Goal: Answer question/provide support

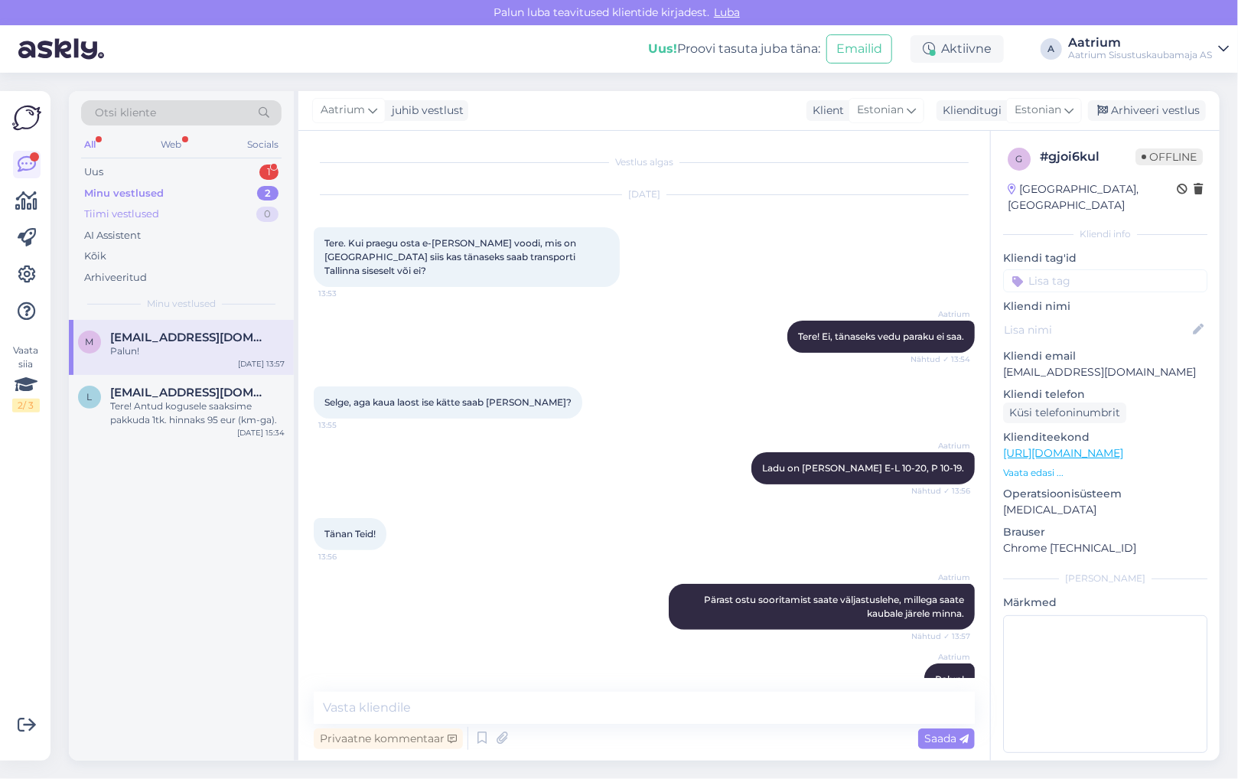
scroll to position [21, 0]
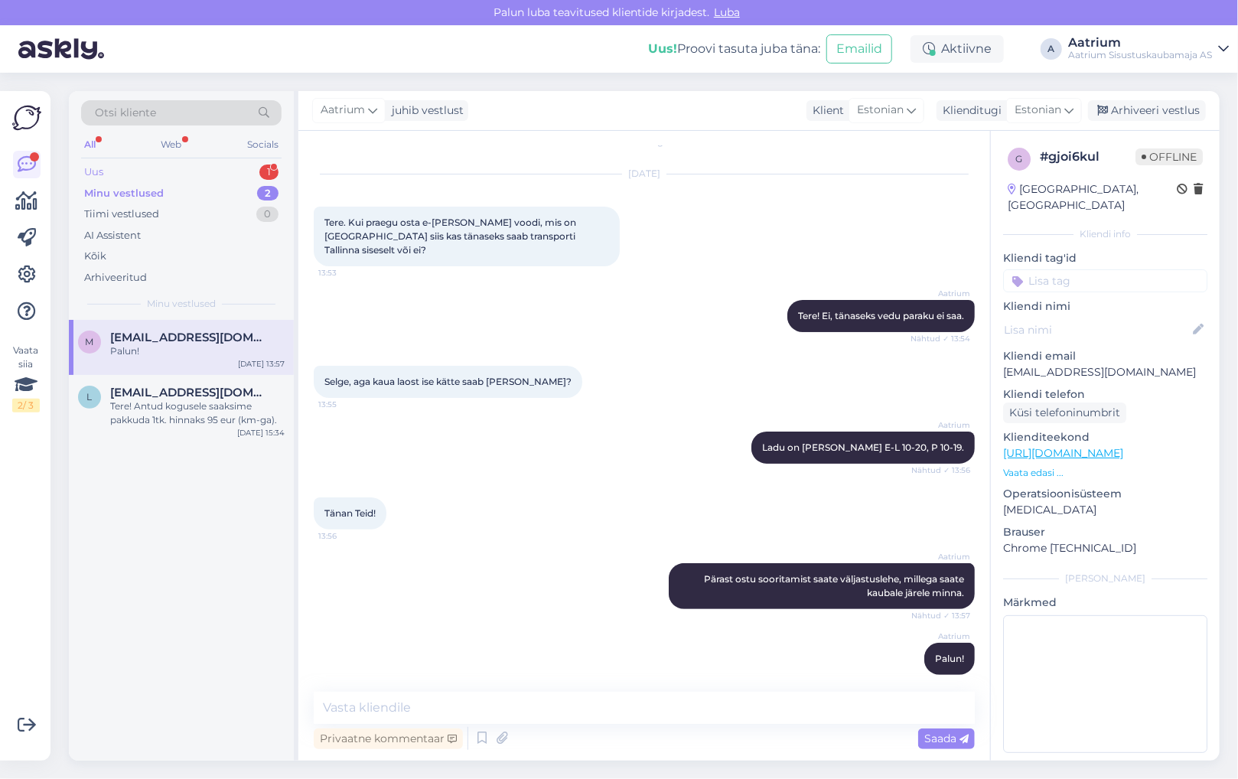
click at [90, 168] on div "Uus" at bounding box center [93, 172] width 19 height 15
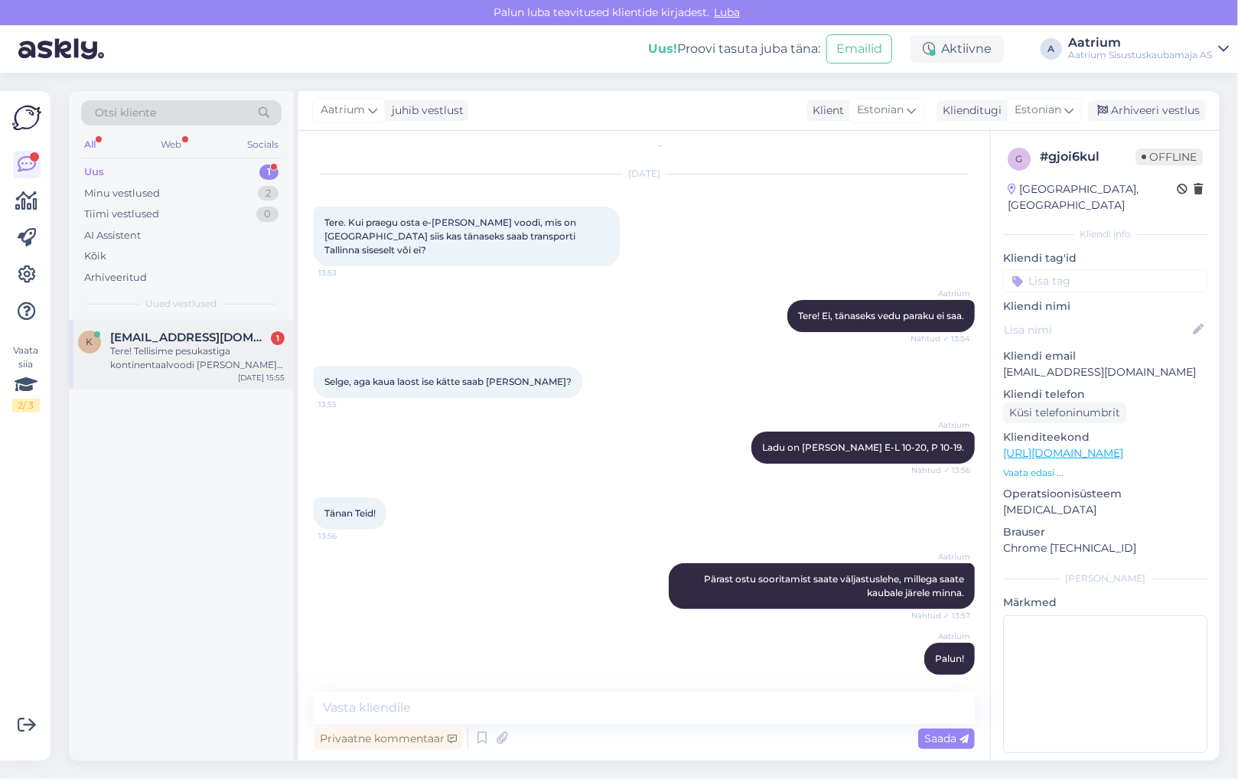
click at [154, 370] on div "Tere! Tellisime pesukastiga kontinentaalvoodi [PERSON_NAME] pocket 180x200 hall…" at bounding box center [197, 358] width 175 height 28
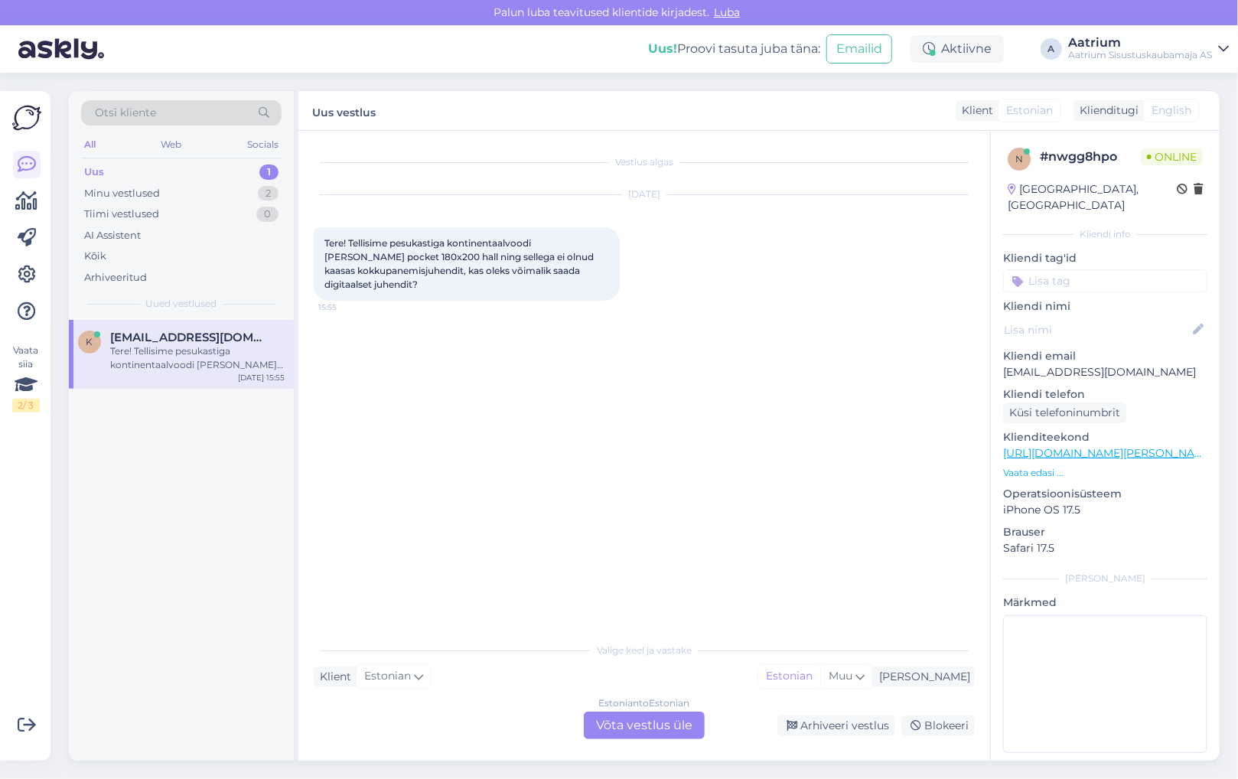
click at [1139, 446] on link "[URL][DOMAIN_NAME][PERSON_NAME]" at bounding box center [1108, 453] width 211 height 14
drag, startPoint x: 1135, startPoint y: 357, endPoint x: 998, endPoint y: 352, distance: 137.1
click at [998, 352] on div "n # nwgg8hpo Offline [GEOGRAPHIC_DATA], [GEOGRAPHIC_DATA] Kliendi info Kliendi …" at bounding box center [1105, 453] width 229 height 645
copy p "[EMAIL_ADDRESS][DOMAIN_NAME]"
click at [415, 545] on div "Vestlus algas [DATE] Tere! Tellisime pesukastiga kontinentaalvoodi [PERSON_NAME…" at bounding box center [651, 383] width 675 height 475
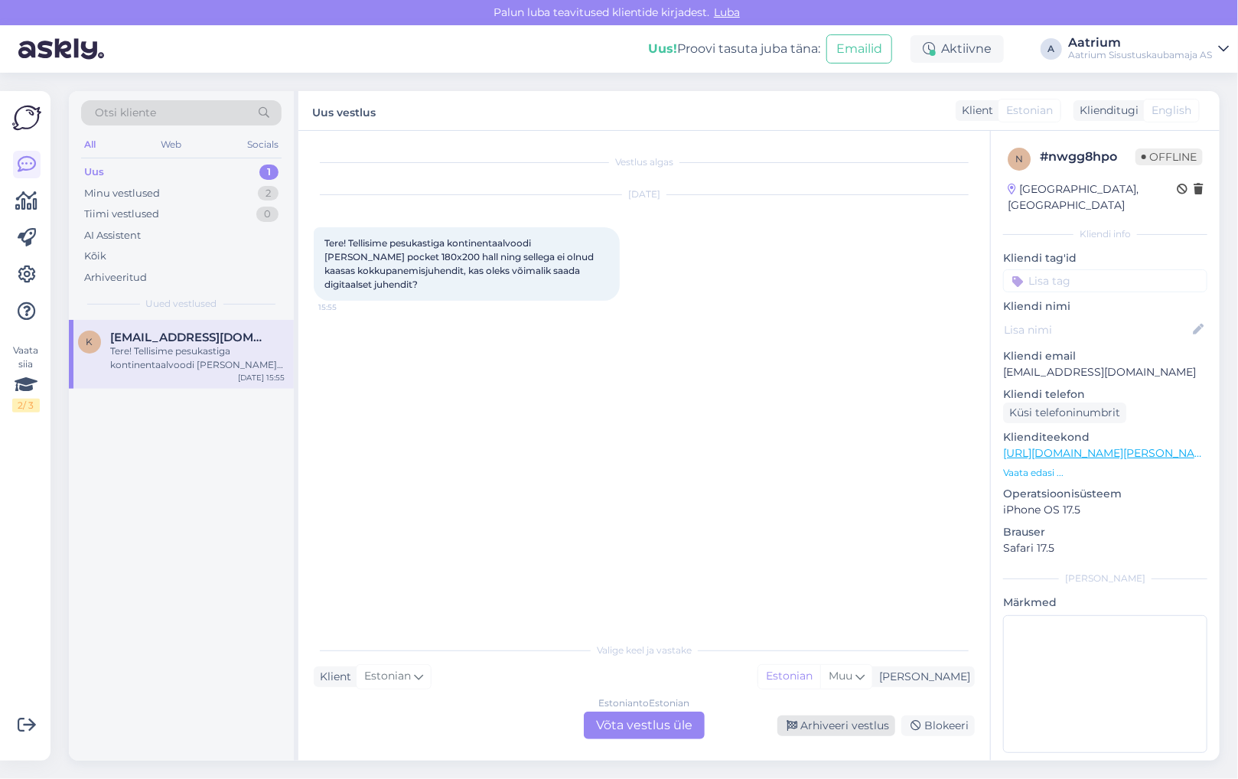
click at [820, 726] on div "Arhiveeri vestlus" at bounding box center [837, 726] width 118 height 21
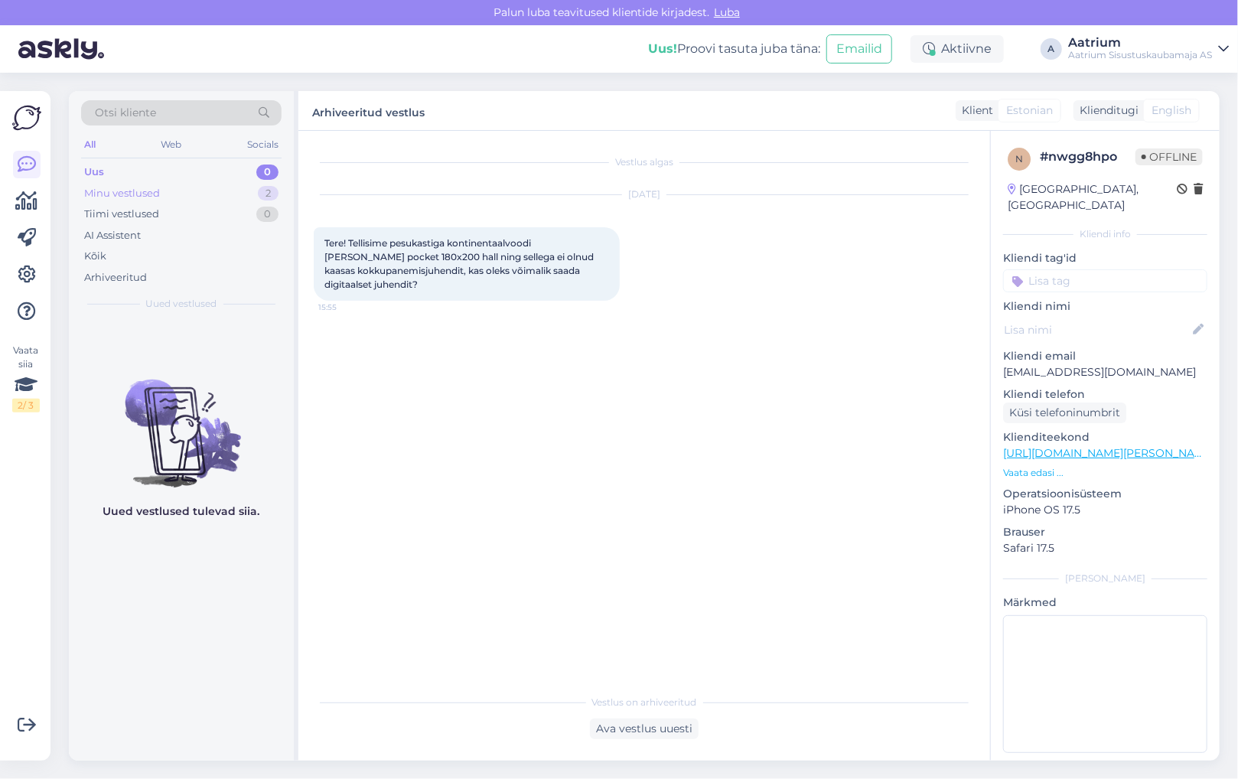
click at [147, 197] on div "Minu vestlused" at bounding box center [122, 193] width 76 height 15
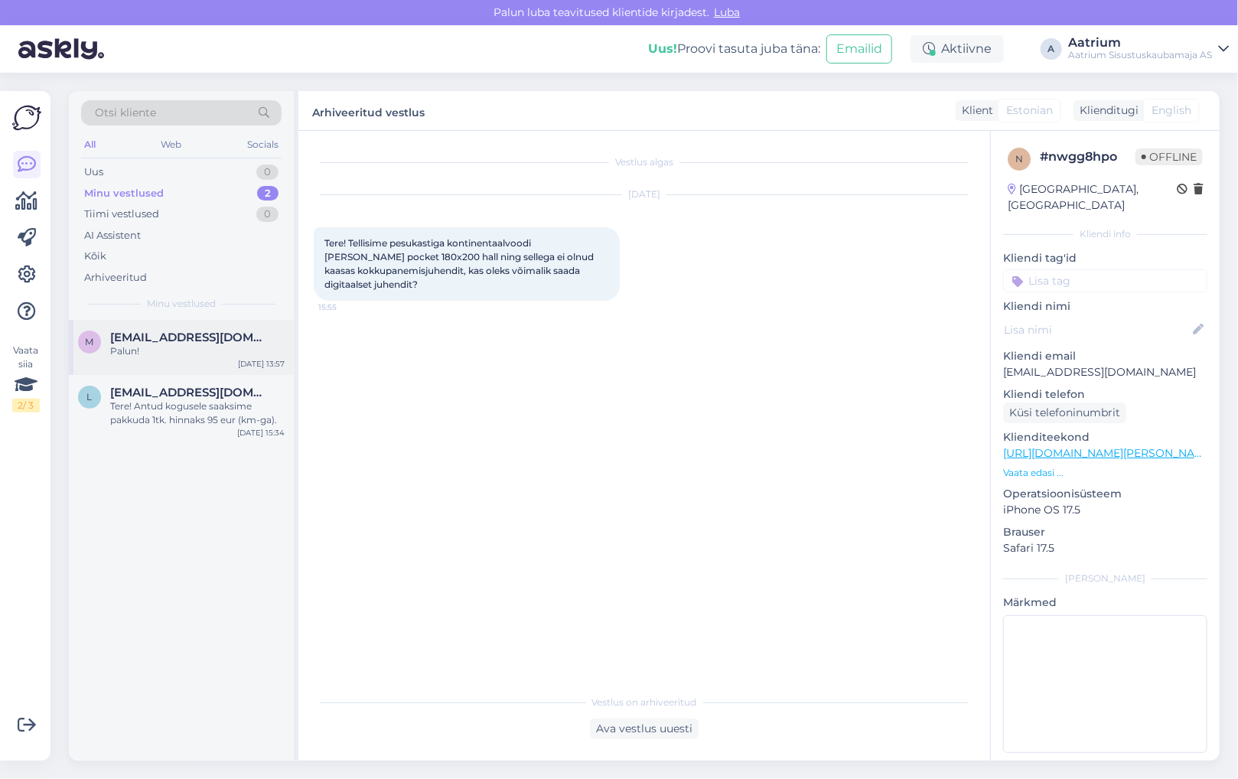
click at [144, 354] on div "Palun!" at bounding box center [197, 351] width 175 height 14
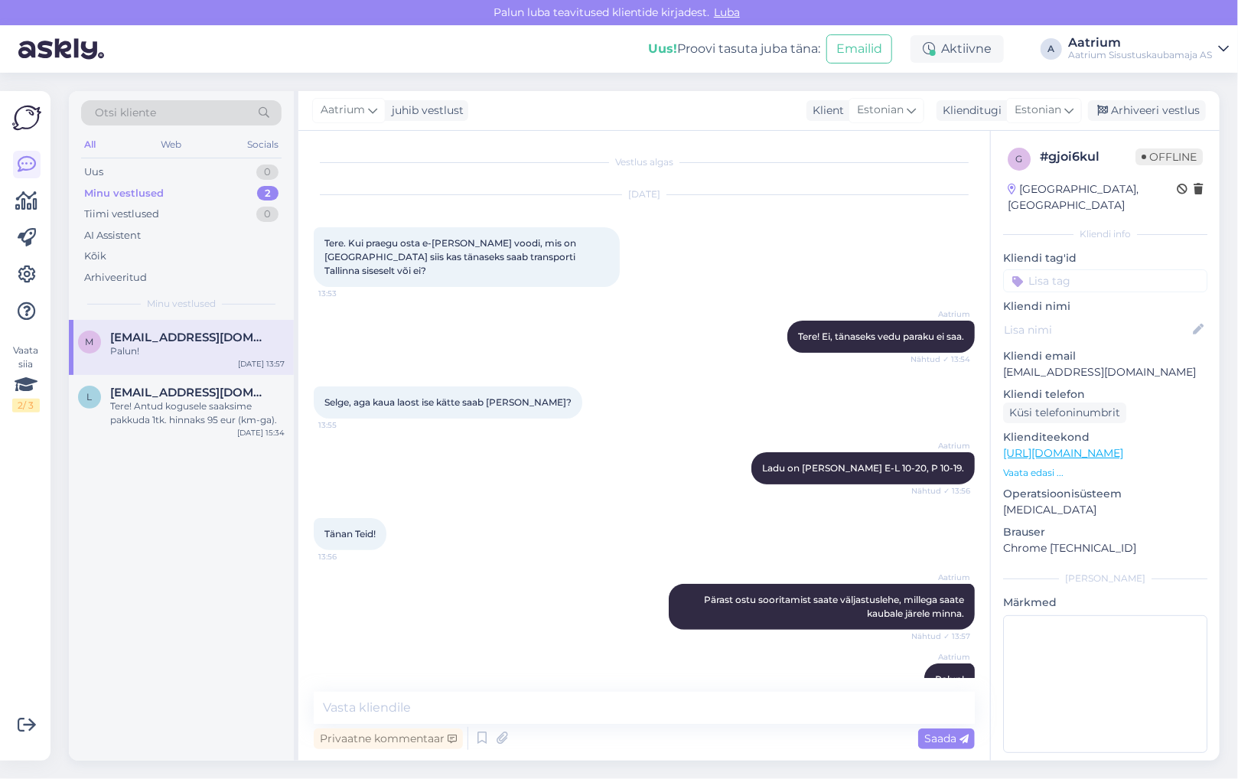
scroll to position [21, 0]
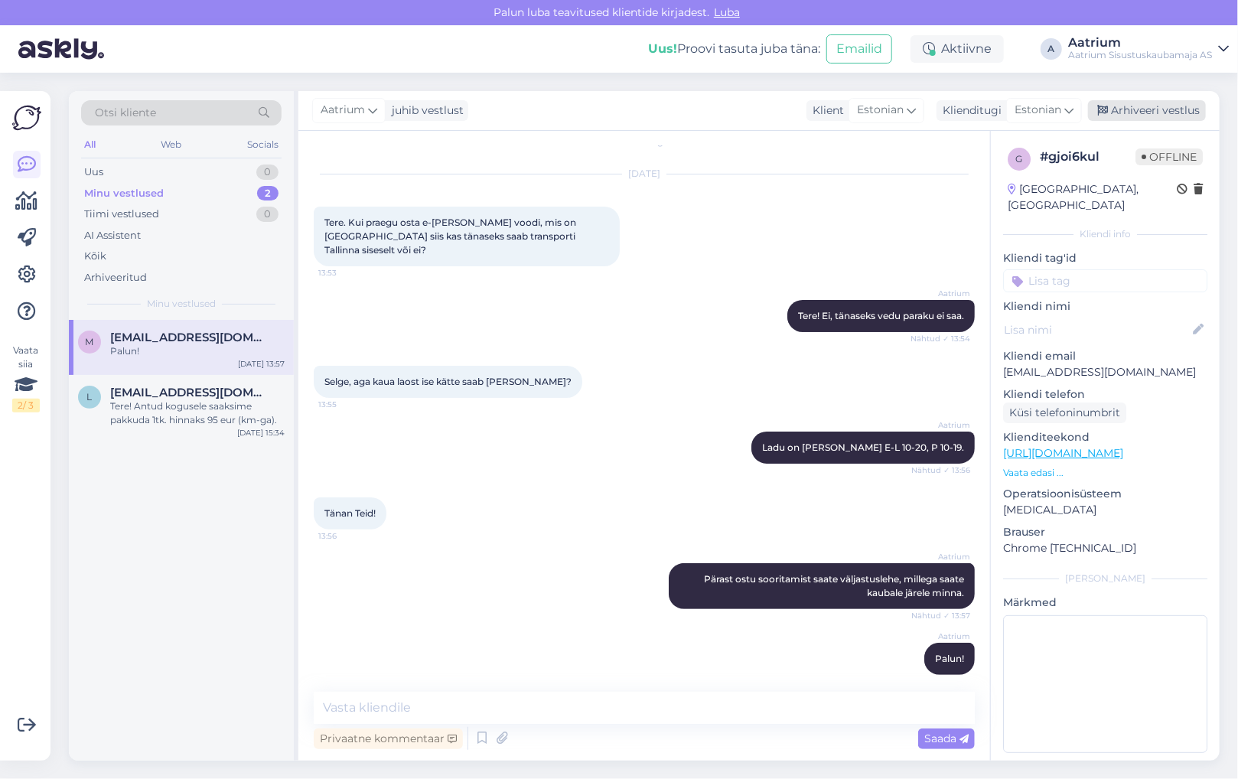
click at [1141, 109] on div "Arhiveeri vestlus" at bounding box center [1147, 110] width 118 height 21
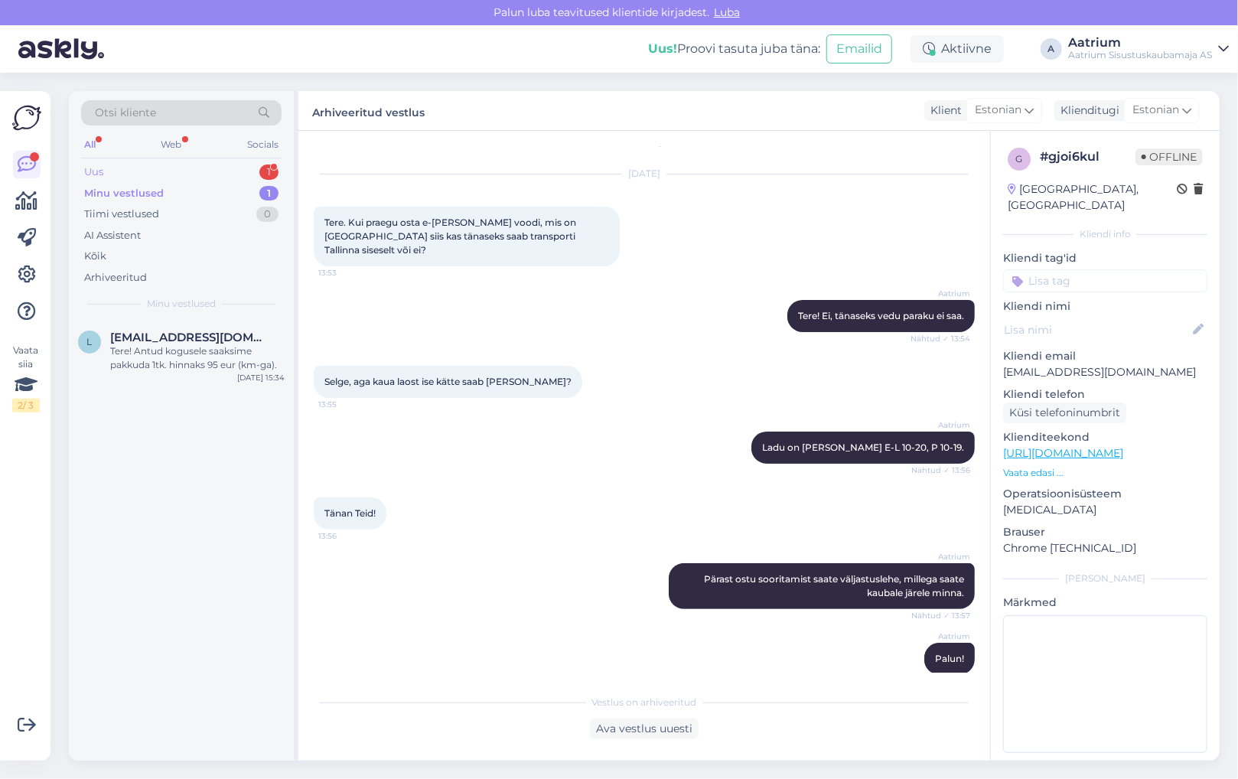
click at [105, 170] on div "Uus 1" at bounding box center [181, 171] width 201 height 21
click at [154, 354] on div at bounding box center [197, 351] width 175 height 14
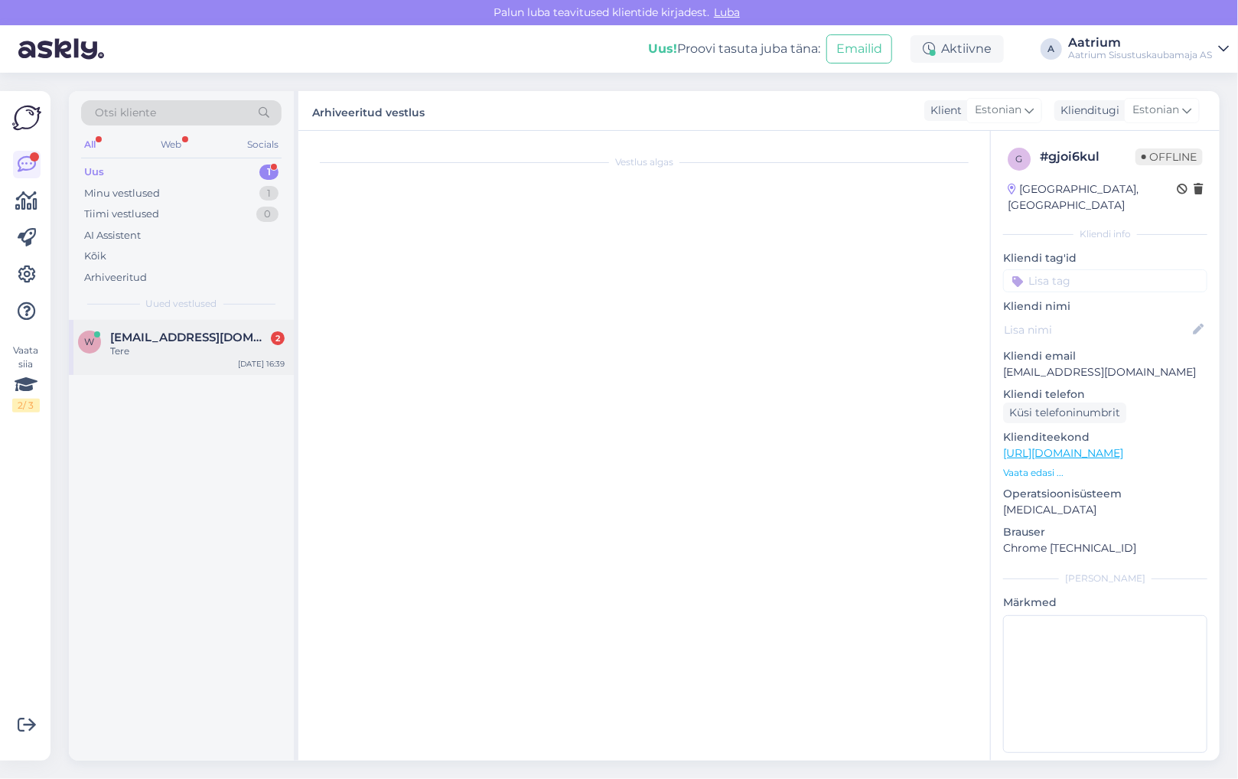
scroll to position [0, 0]
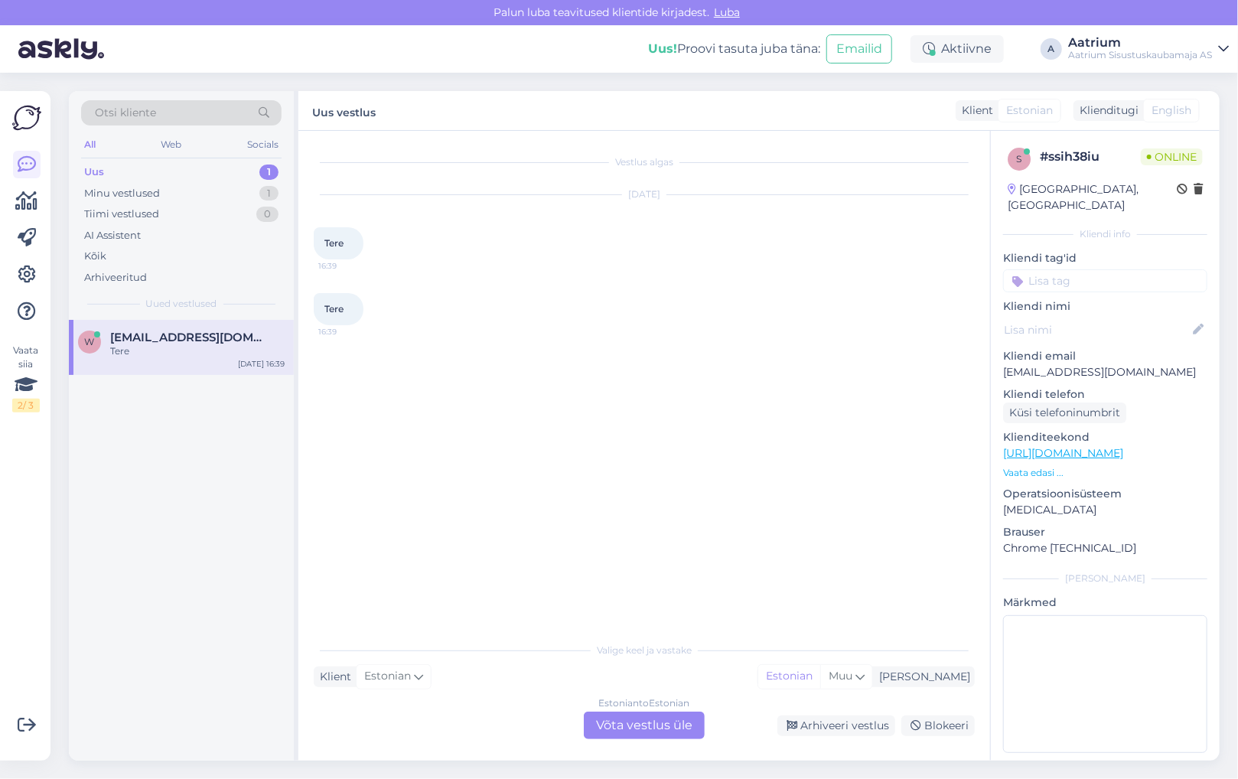
click at [661, 716] on div "Estonian to Estonian Võta vestlus üle" at bounding box center [644, 726] width 121 height 28
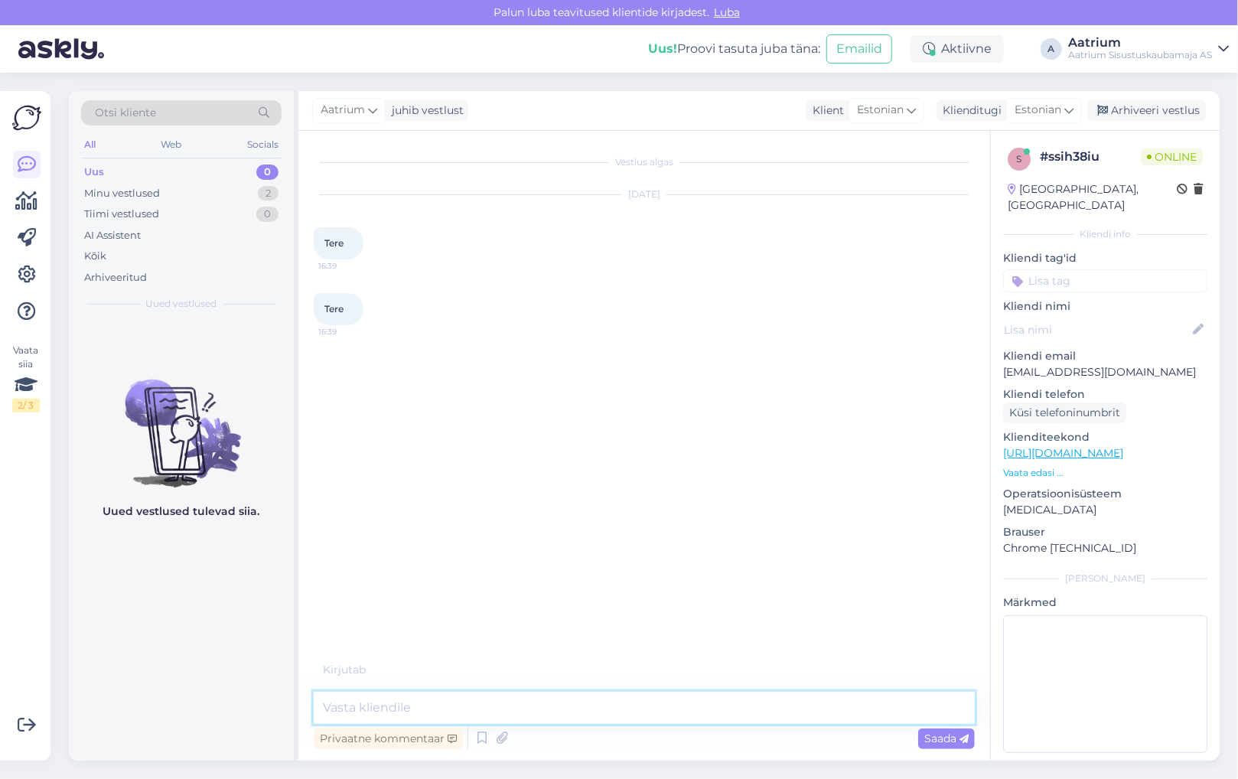
click at [429, 702] on textarea at bounding box center [644, 708] width 661 height 32
type textarea "Tere!"
click at [926, 738] on span "Saada" at bounding box center [947, 739] width 44 height 14
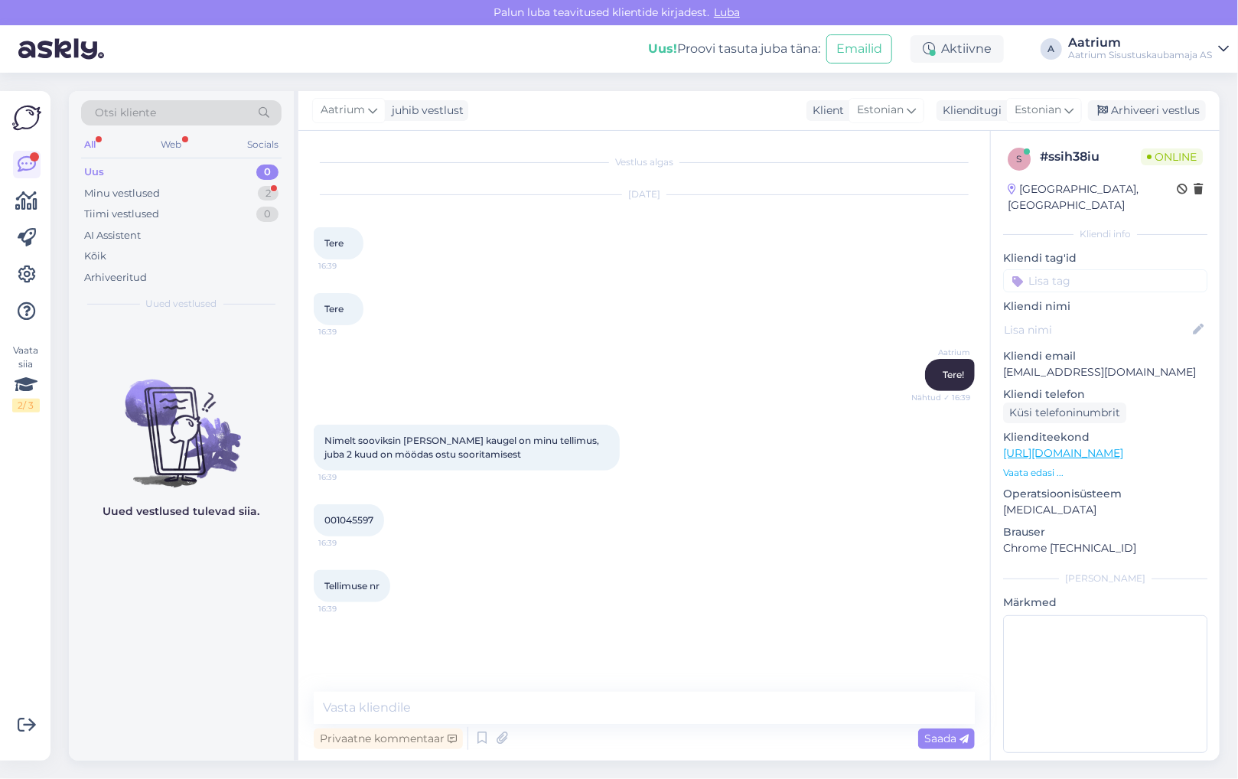
click at [367, 517] on span "001045597" at bounding box center [349, 519] width 49 height 11
copy div "001045597 16:39"
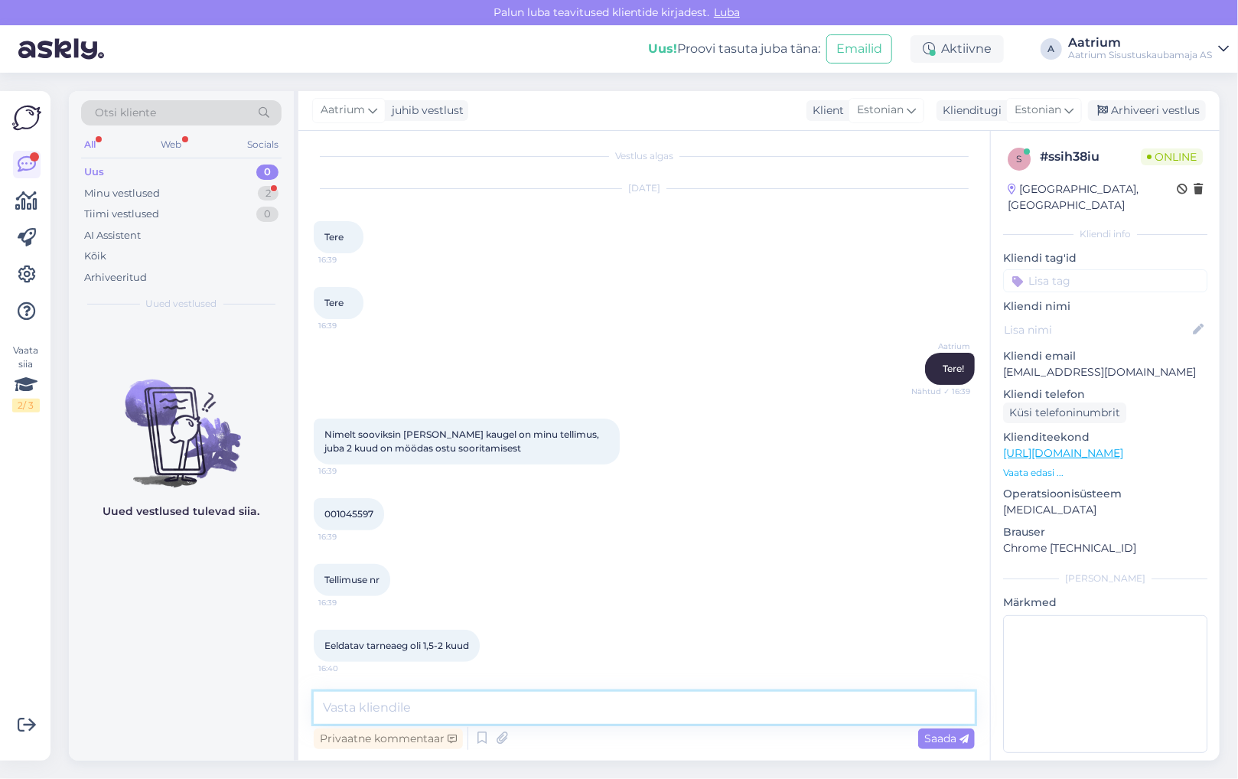
click at [454, 704] on textarea at bounding box center [644, 708] width 661 height 32
click at [480, 703] on textarea at bounding box center [644, 708] width 661 height 32
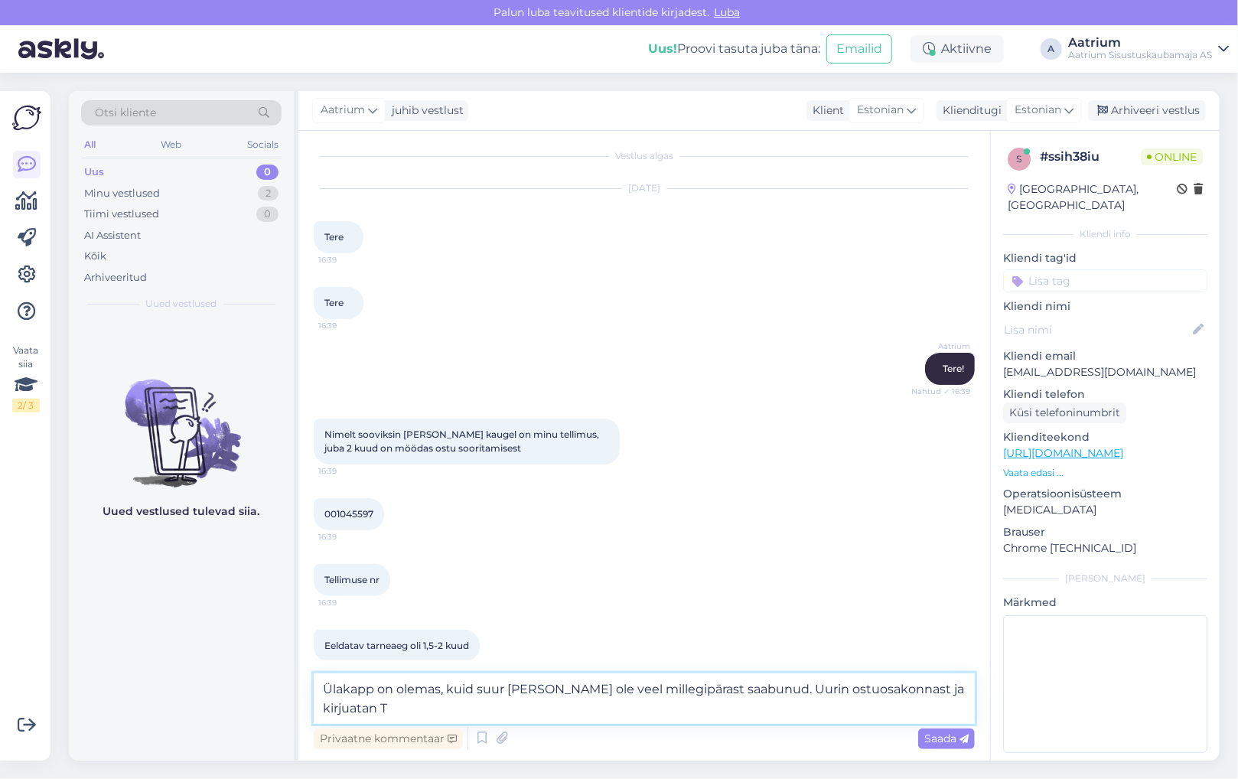
scroll to position [22, 0]
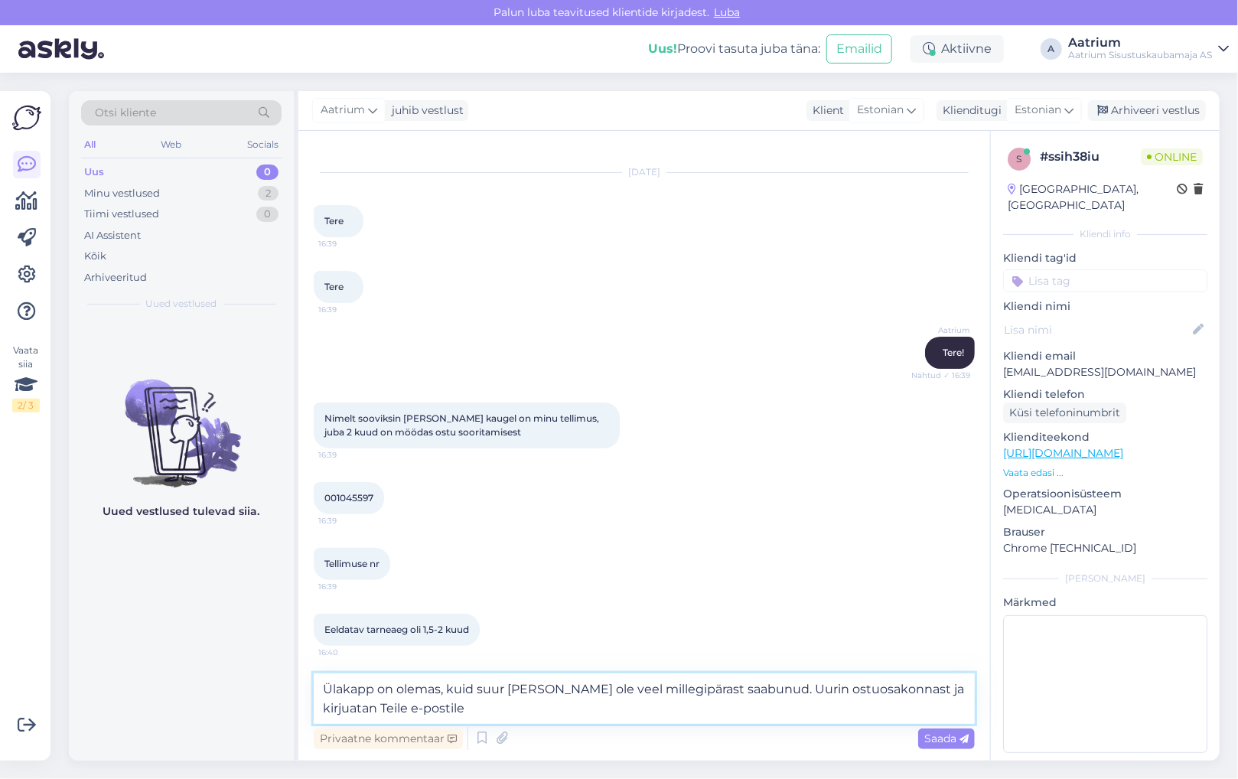
click at [931, 690] on textarea "Ülakapp on olemas, kuid suur [PERSON_NAME] ole veel millegipärast saabunud. Uur…" at bounding box center [644, 699] width 661 height 51
click at [756, 687] on textarea "Ülakapp on olemas, kuid suur [PERSON_NAME] ole veel millegipärast saabunud. Uur…" at bounding box center [644, 699] width 661 height 51
click at [618, 711] on textarea "Ülakapp on olemas, kuid suur [PERSON_NAME] ole veel millegipärast saabunud. Vab…" at bounding box center [644, 699] width 661 height 51
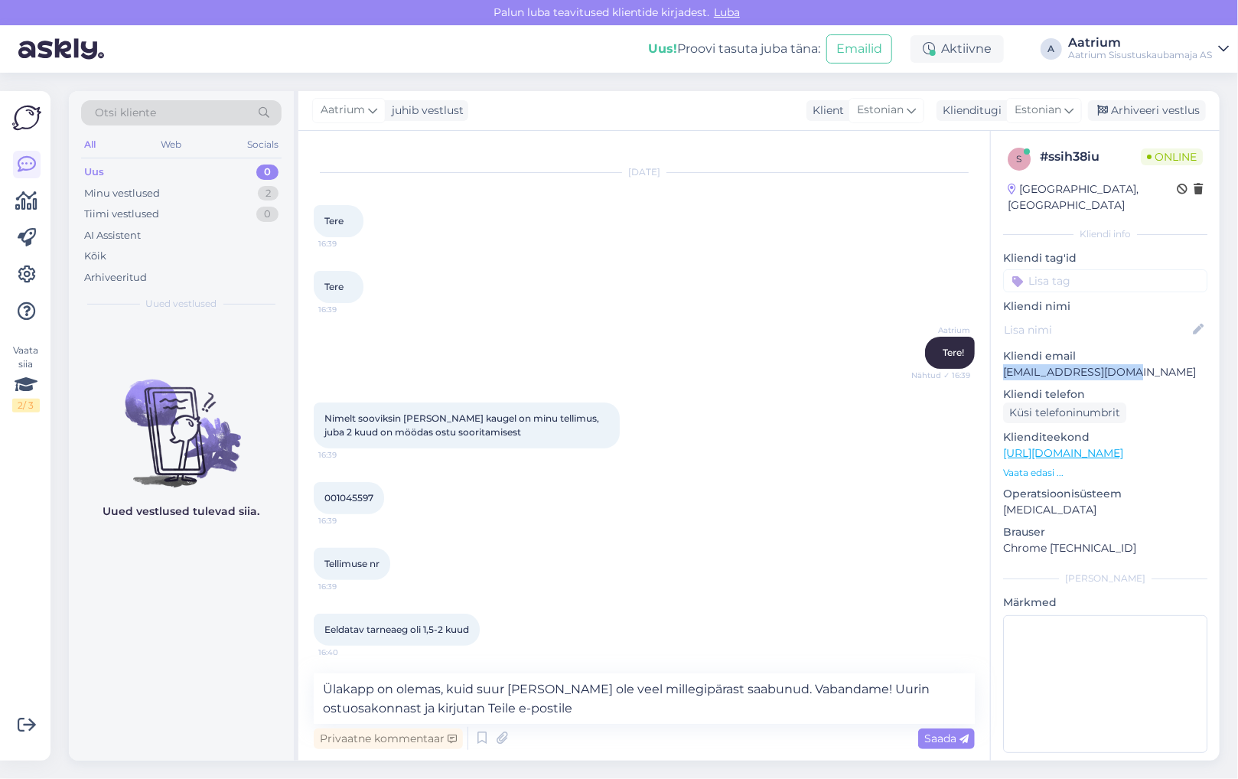
drag, startPoint x: 1128, startPoint y: 353, endPoint x: 1002, endPoint y: 355, distance: 126.3
click at [1002, 355] on div "s # ssih38iu Online [GEOGRAPHIC_DATA], [GEOGRAPHIC_DATA] Kliendi info Kliendi t…" at bounding box center [1105, 453] width 229 height 645
copy p "[EMAIL_ADDRESS][DOMAIN_NAME]"
click at [597, 716] on textarea "Ülakapp on olemas, kuid suur [PERSON_NAME] ole veel millegipärast saabunud. Vab…" at bounding box center [644, 699] width 661 height 51
paste textarea "[EMAIL_ADDRESS][DOMAIN_NAME]"
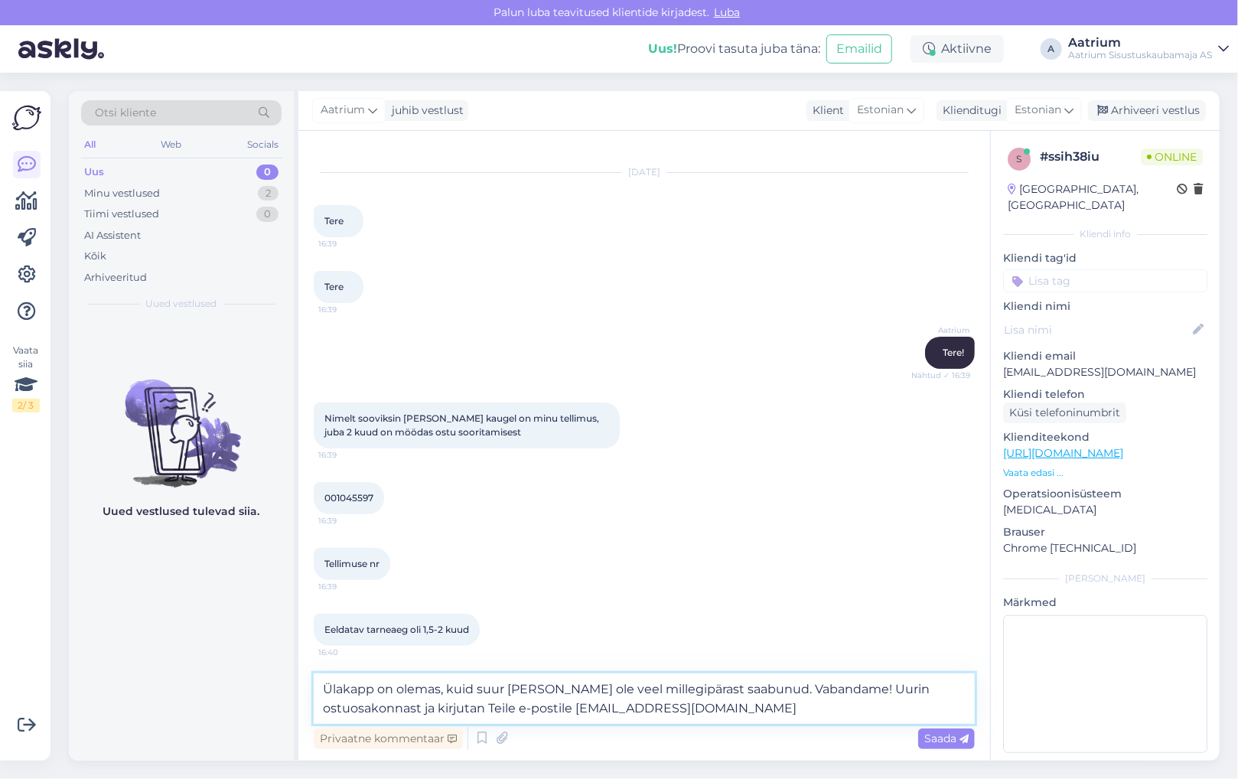
type textarea "Ülakapp on olemas, kuid suur [PERSON_NAME] ole veel millegipärast saabunud. Vab…"
click at [940, 741] on span "Saada" at bounding box center [947, 739] width 44 height 14
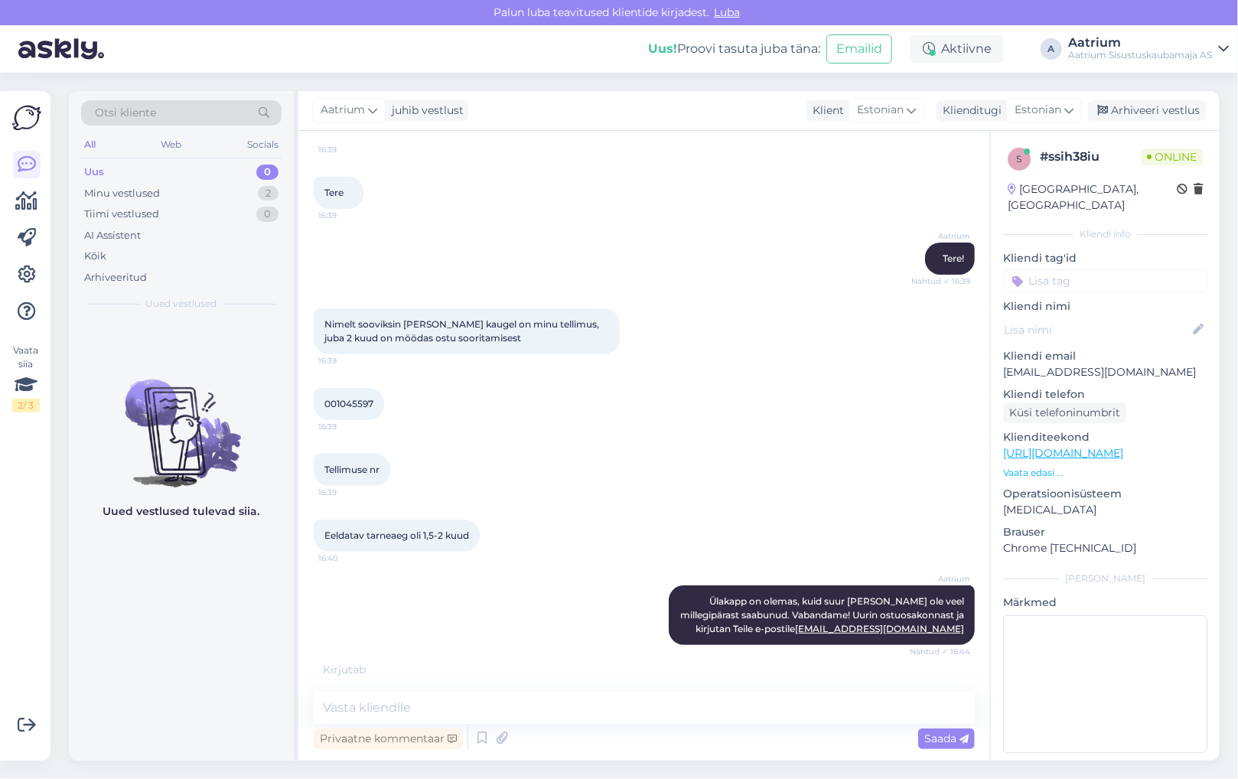
scroll to position [165, 0]
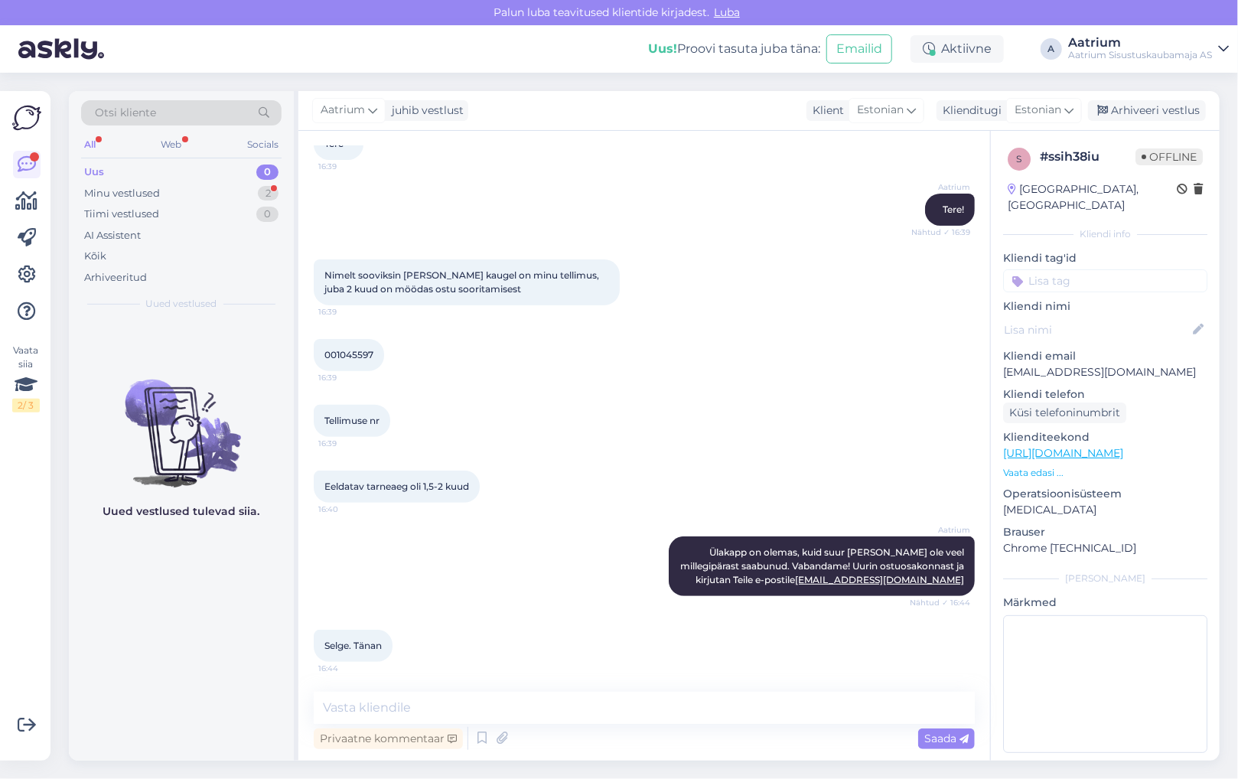
click at [435, 520] on div "Aatrium Ülakapp on olemas, kuid suur [PERSON_NAME] ole veel millegipärast saabu…" at bounding box center [644, 566] width 661 height 93
click at [154, 193] on div "Minu vestlused" at bounding box center [122, 193] width 76 height 15
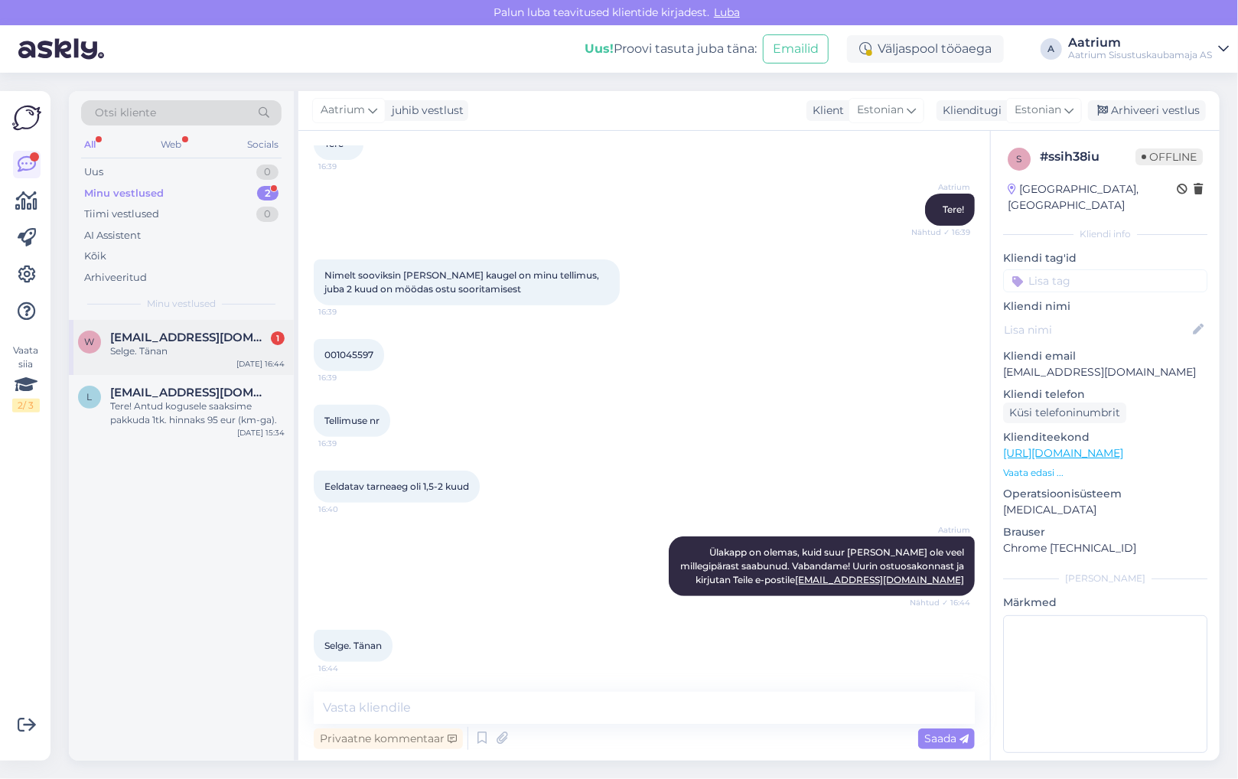
click at [139, 347] on div "Selge. Tänan" at bounding box center [197, 351] width 175 height 14
drag, startPoint x: 1113, startPoint y: 351, endPoint x: 1005, endPoint y: 354, distance: 108.0
click at [1005, 364] on p "[EMAIL_ADDRESS][DOMAIN_NAME]" at bounding box center [1105, 372] width 204 height 16
click at [384, 179] on div "Aatrium Tere! Nähtud ✓ 16:39" at bounding box center [644, 210] width 661 height 66
